Goal: Task Accomplishment & Management: Use online tool/utility

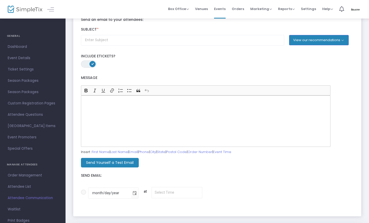
scroll to position [39, 0]
click at [93, 63] on span "ON" at bounding box center [93, 64] width 3 height 3
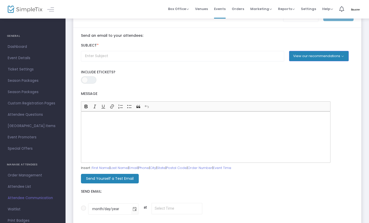
scroll to position [0, 0]
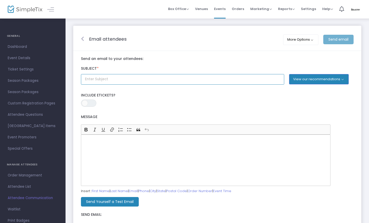
click at [98, 80] on input "text" at bounding box center [182, 79] width 203 height 11
type input "Thank you for joining us for the LAB Listening Party"
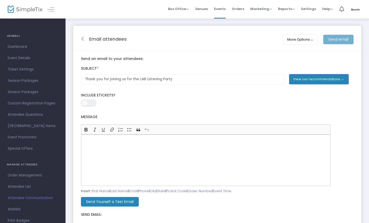
click at [95, 141] on p "Rich Text Editor, main" at bounding box center [205, 140] width 245 height 5
click at [97, 191] on link "First Name" at bounding box center [101, 191] width 18 height 5
click at [116, 139] on p "Dear {FIRST-NAME}" at bounding box center [205, 140] width 245 height 5
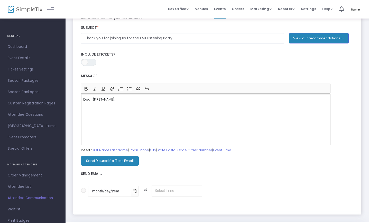
scroll to position [39, 0]
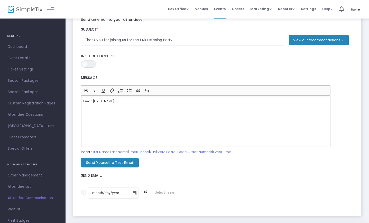
click at [305, 41] on button "View our recommendations" at bounding box center [319, 40] width 60 height 10
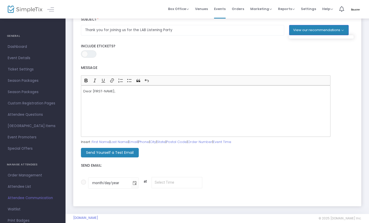
scroll to position [56, 0]
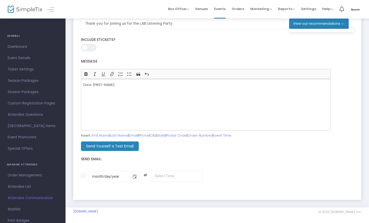
click at [84, 97] on div "Dear {FIRST-NAME}," at bounding box center [206, 104] width 250 height 51
click at [89, 97] on div "Dear {FIRST-NAME}," at bounding box center [206, 104] width 250 height 51
